Goal: Transaction & Acquisition: Register for event/course

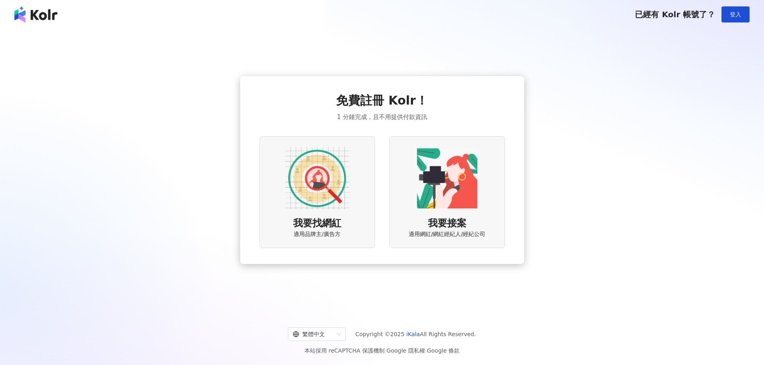
click at [331, 183] on img at bounding box center [317, 178] width 64 height 64
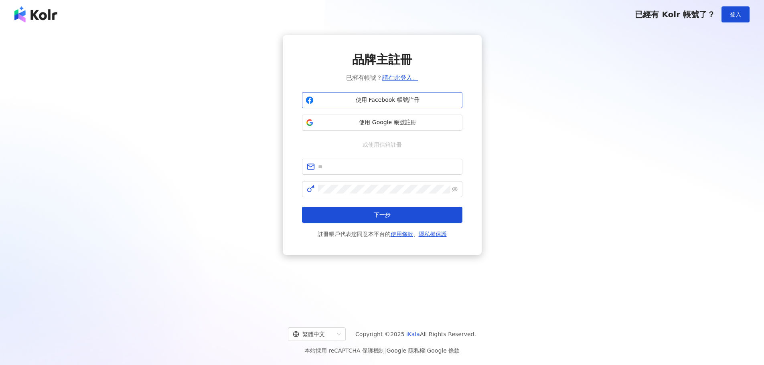
click at [373, 97] on span "使用 Facebook 帳號註冊" at bounding box center [388, 100] width 142 height 8
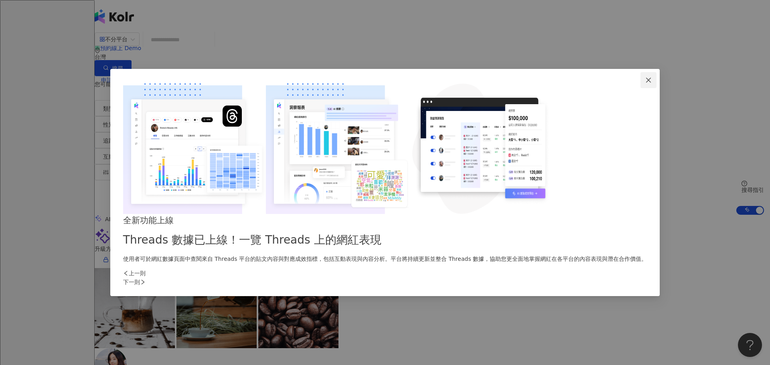
click at [646, 83] on icon "close" at bounding box center [648, 80] width 5 height 5
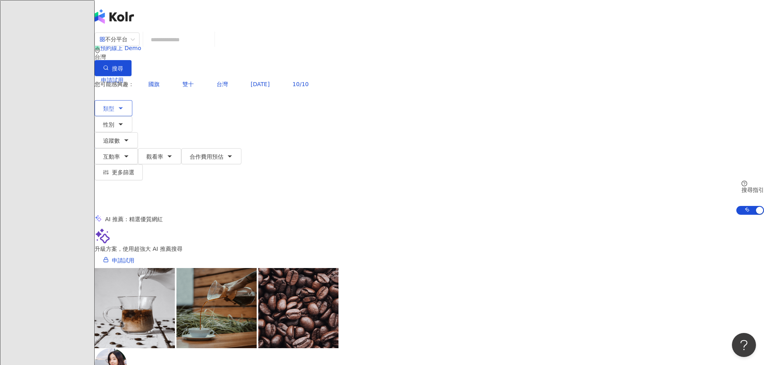
click at [132, 100] on button "類型" at bounding box center [114, 108] width 38 height 16
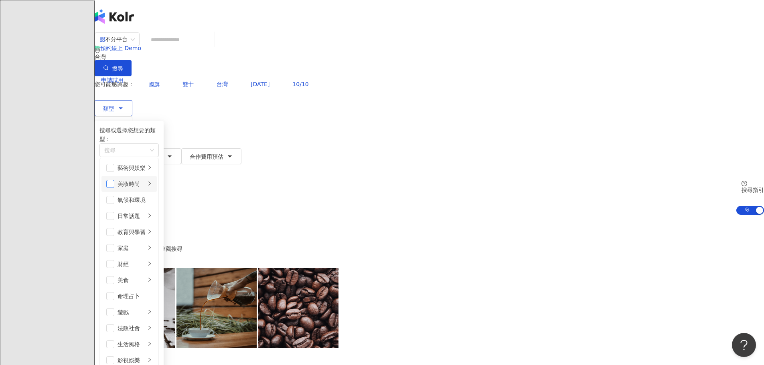
click at [114, 180] on span "button" at bounding box center [110, 184] width 8 height 8
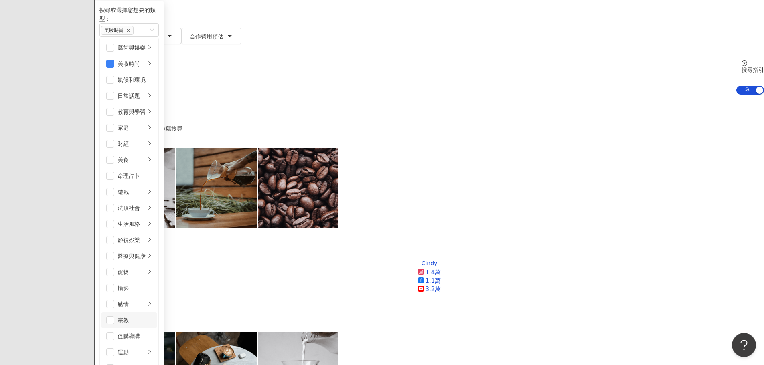
scroll to position [278, 0]
click at [114, 333] on span "button" at bounding box center [110, 337] width 8 height 8
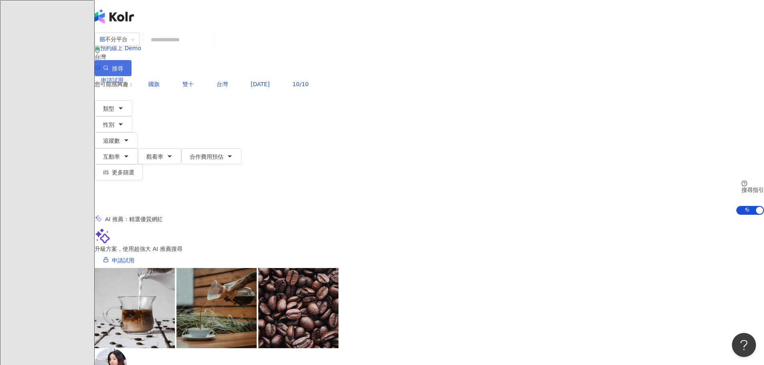
click at [132, 60] on button "搜尋" at bounding box center [113, 68] width 37 height 16
click at [132, 100] on button "類型" at bounding box center [114, 108] width 38 height 16
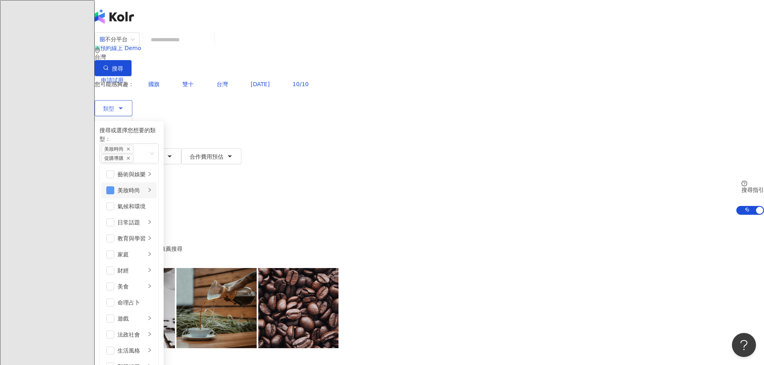
click at [114, 187] on span "button" at bounding box center [110, 191] width 8 height 8
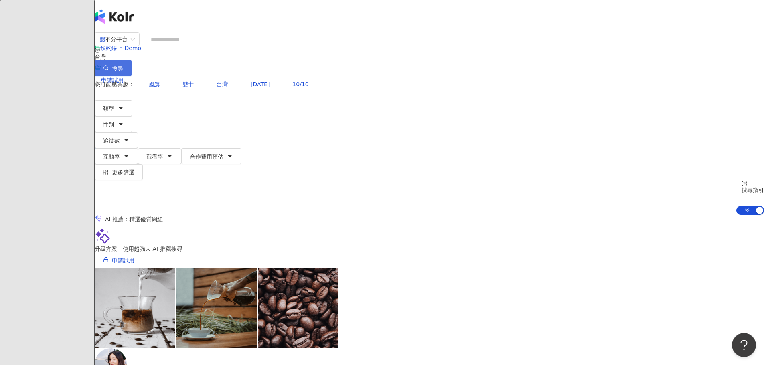
click at [132, 60] on button "搜尋" at bounding box center [113, 68] width 37 height 16
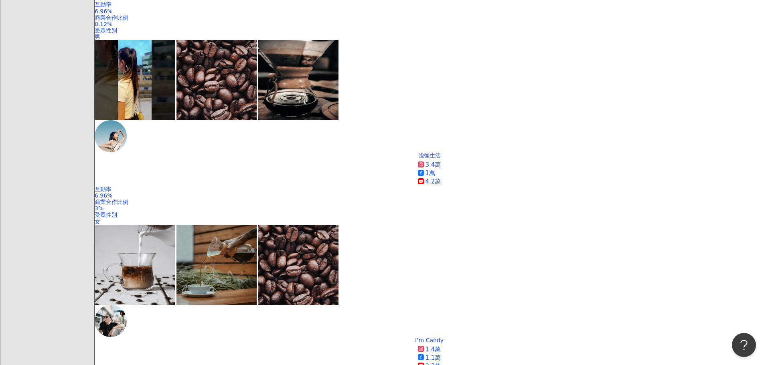
scroll to position [528, 0]
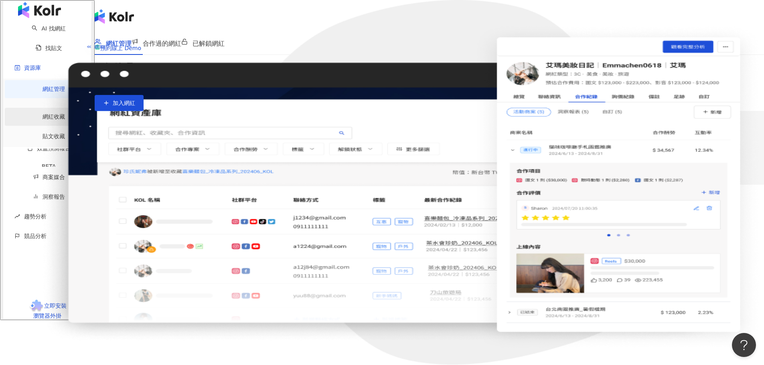
click at [43, 116] on link "網紅收藏" at bounding box center [54, 117] width 22 height 6
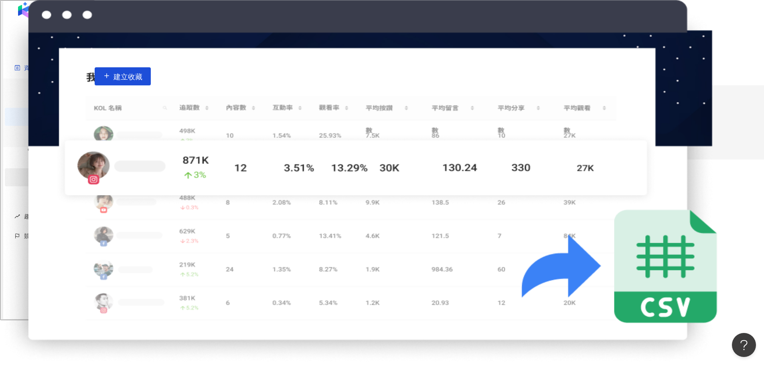
click at [45, 174] on link "商案媒合" at bounding box center [49, 177] width 32 height 6
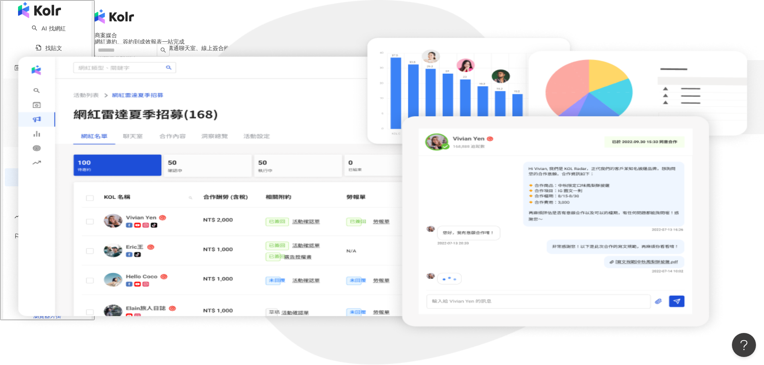
click at [39, 18] on img "button" at bounding box center [39, 10] width 43 height 16
